Goal: Book appointment/travel/reservation

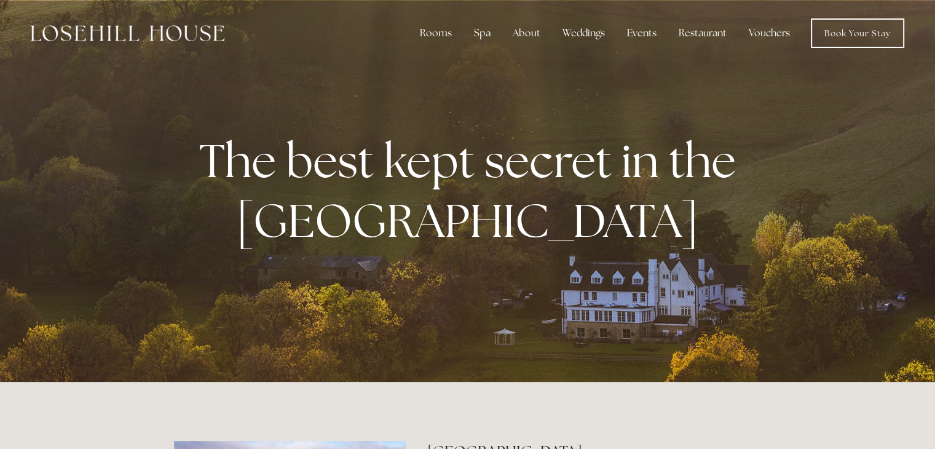
drag, startPoint x: 938, startPoint y: 35, endPoint x: 936, endPoint y: 18, distance: 16.7
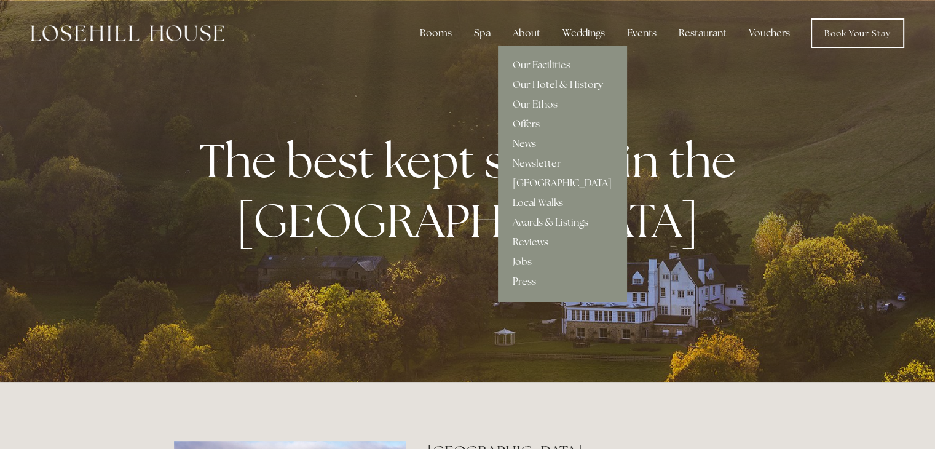
click at [529, 120] on link "Offers" at bounding box center [562, 124] width 129 height 20
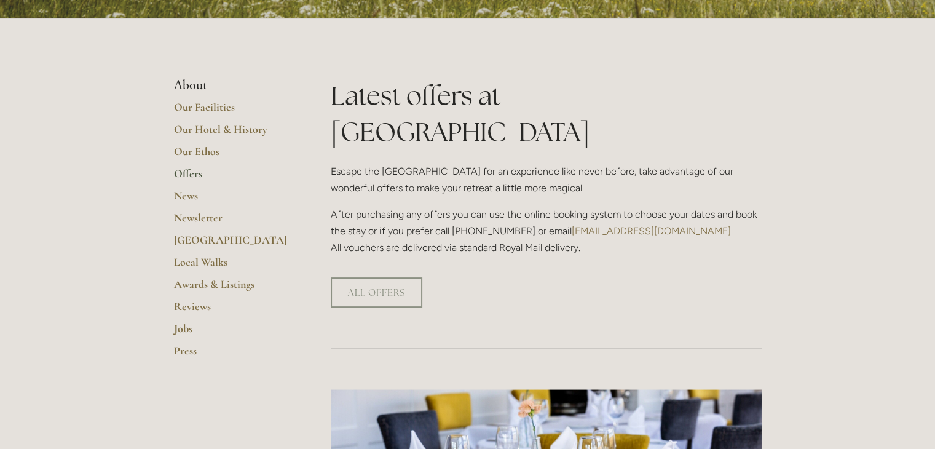
scroll to position [113, 0]
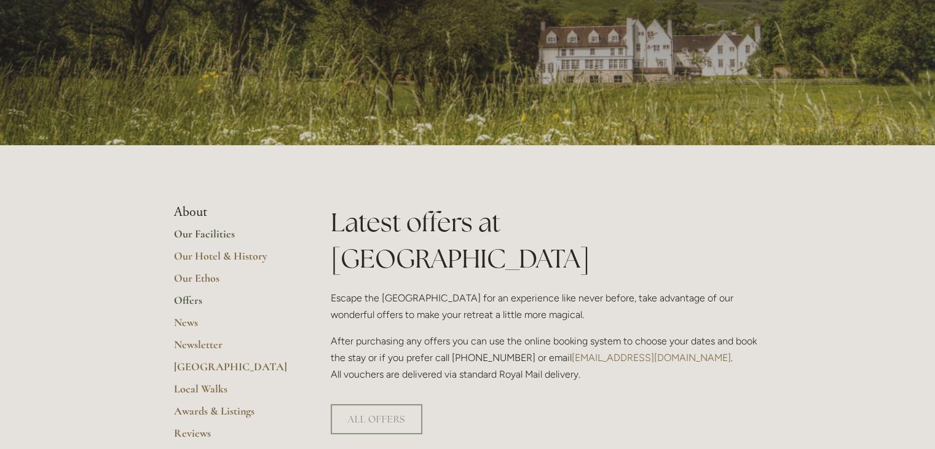
click at [215, 236] on link "Our Facilities" at bounding box center [232, 238] width 117 height 22
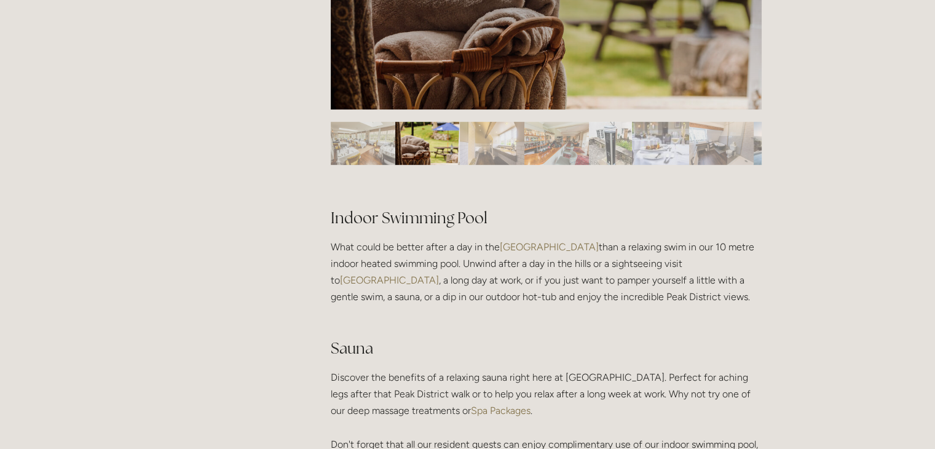
scroll to position [713, 0]
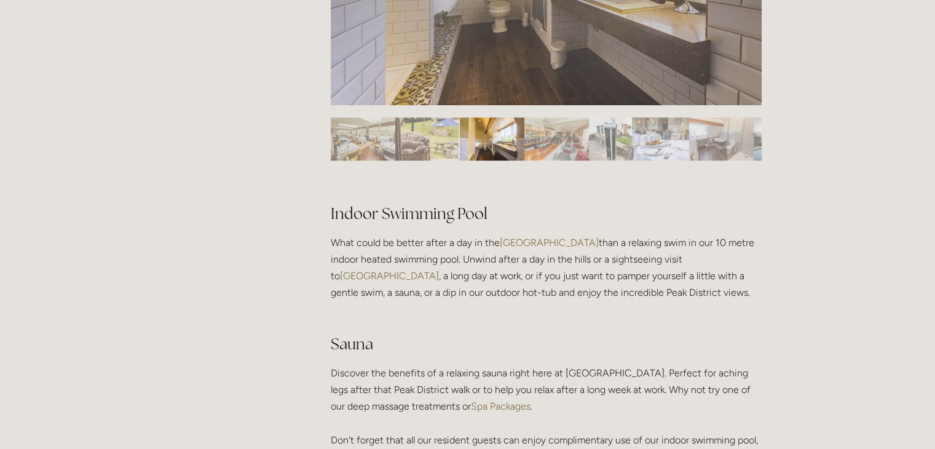
click at [359, 141] on img "Slide 1" at bounding box center [363, 138] width 65 height 43
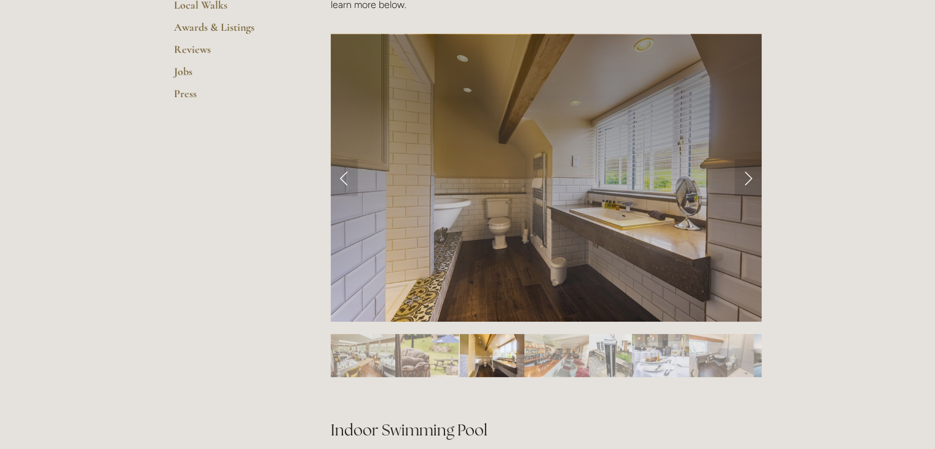
scroll to position [492, 0]
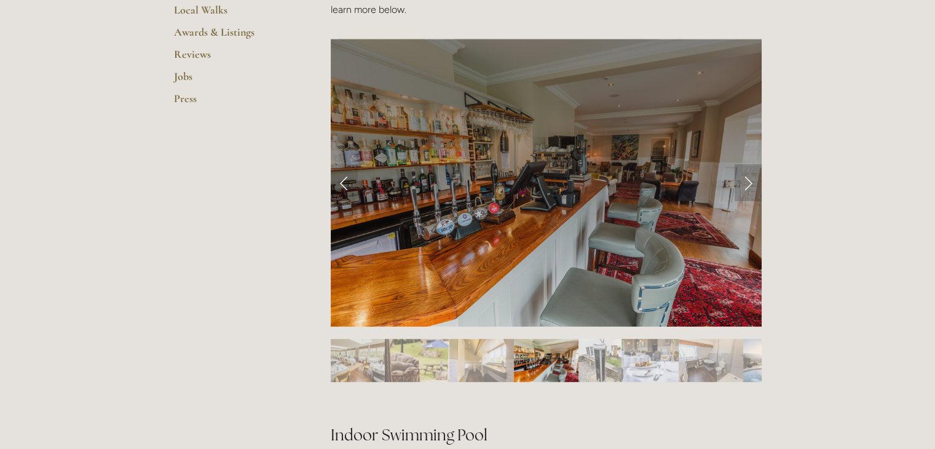
click at [747, 180] on link "Next Slide" at bounding box center [748, 182] width 27 height 37
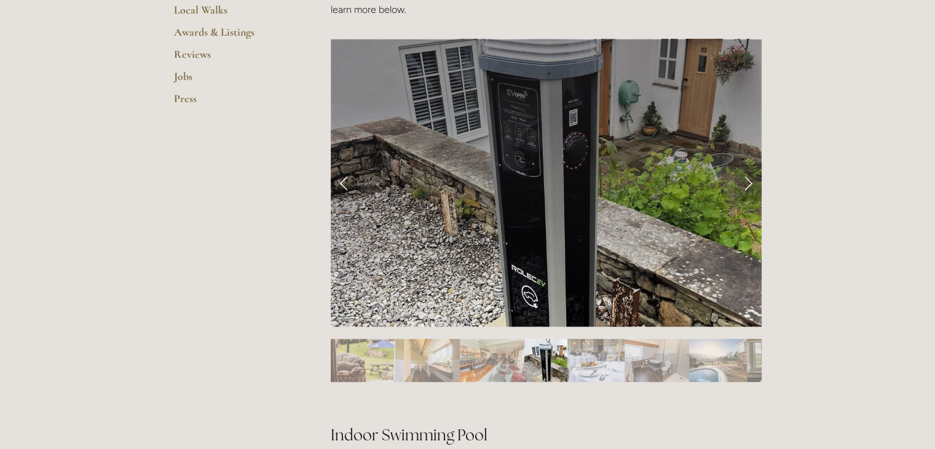
click at [747, 180] on link "Next Slide" at bounding box center [748, 182] width 27 height 37
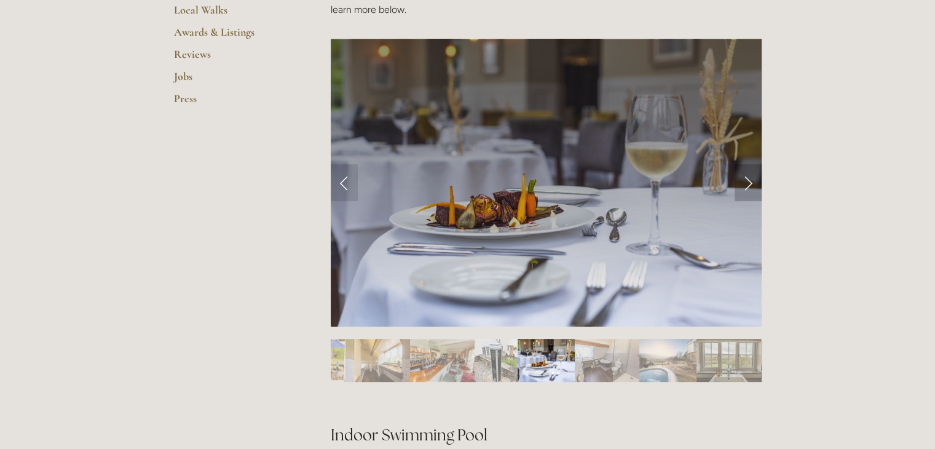
click at [747, 180] on link "Next Slide" at bounding box center [748, 182] width 27 height 37
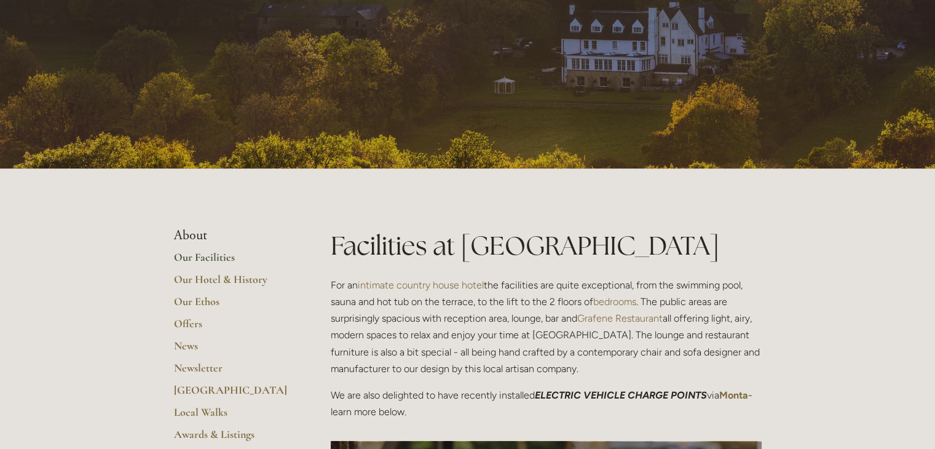
scroll to position [0, 0]
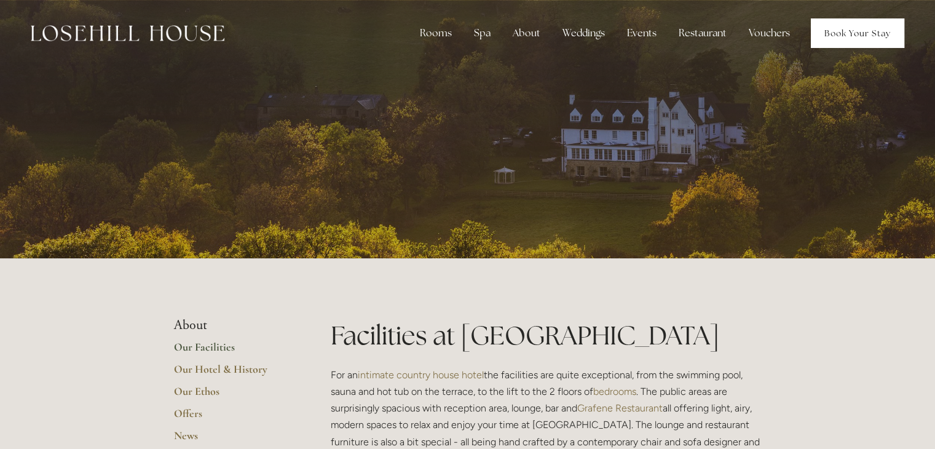
click at [849, 29] on link "Book Your Stay" at bounding box center [857, 33] width 93 height 30
click at [867, 32] on link "Book Your Stay" at bounding box center [857, 33] width 93 height 30
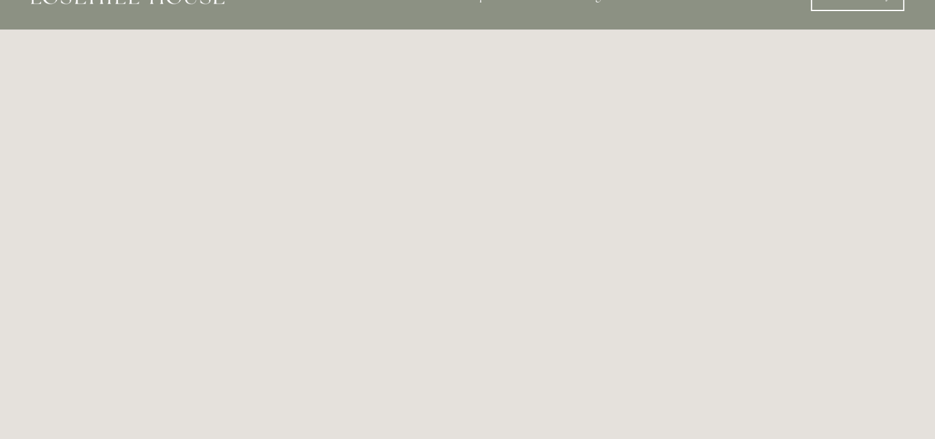
scroll to position [37, 10]
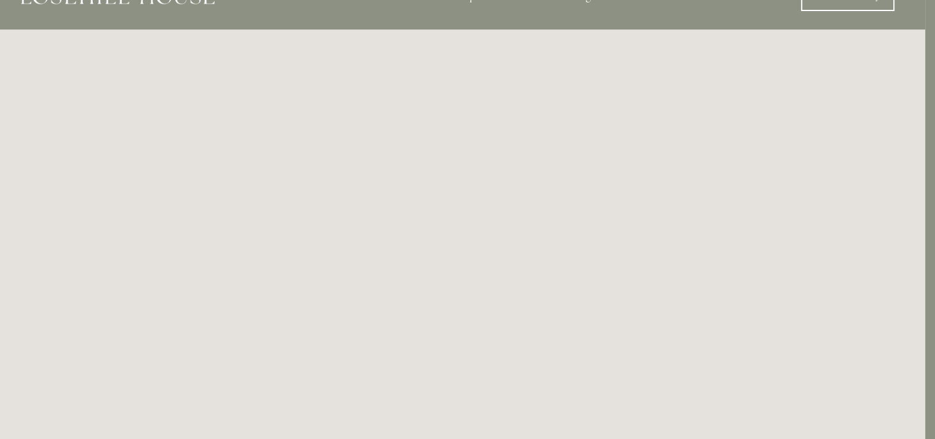
drag, startPoint x: 934, startPoint y: 26, endPoint x: 935, endPoint y: 41, distance: 14.2
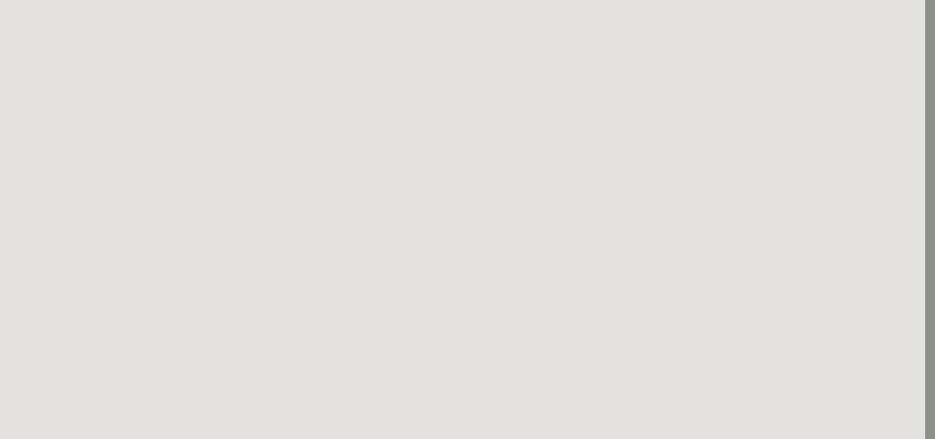
scroll to position [119, 10]
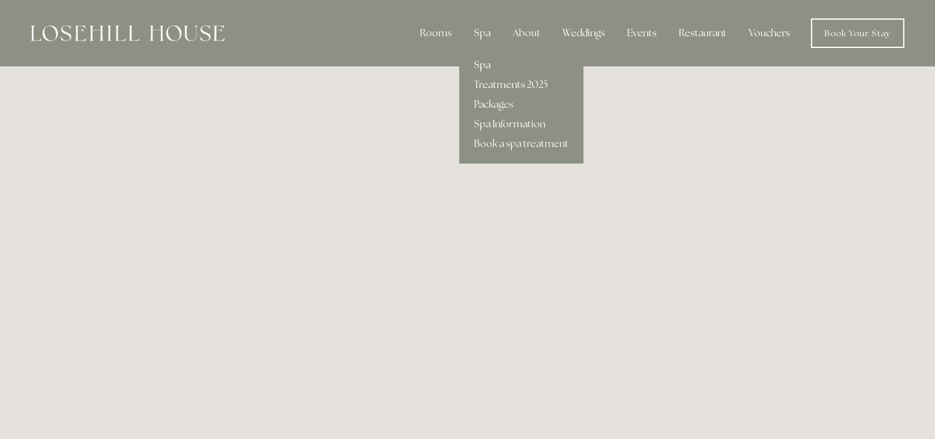
click at [485, 64] on link "Spa" at bounding box center [521, 65] width 124 height 20
